Goal: Information Seeking & Learning: Learn about a topic

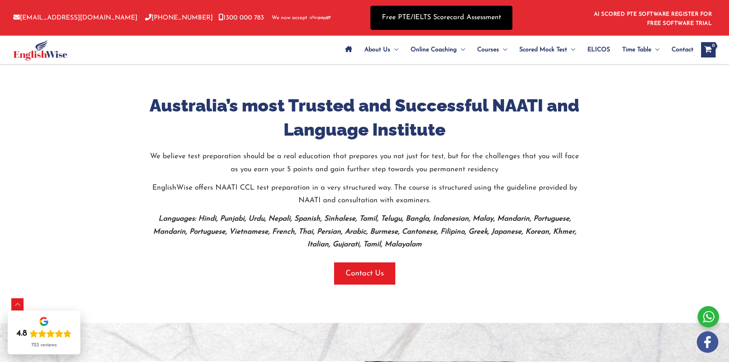
click at [466, 20] on link "Free PTE/IELTS Scorecard Assessment" at bounding box center [441, 18] width 142 height 24
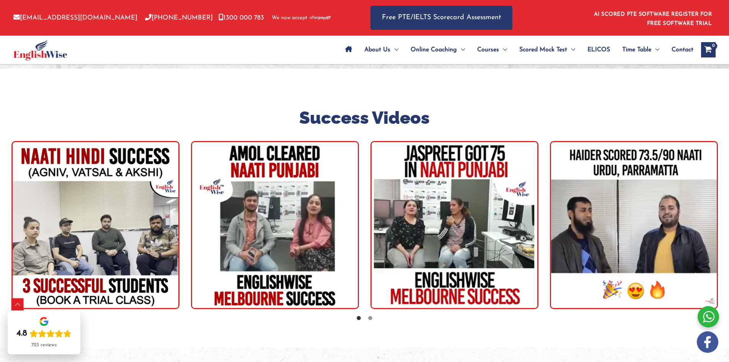
scroll to position [1002, 0]
